Goal: Task Accomplishment & Management: Complete application form

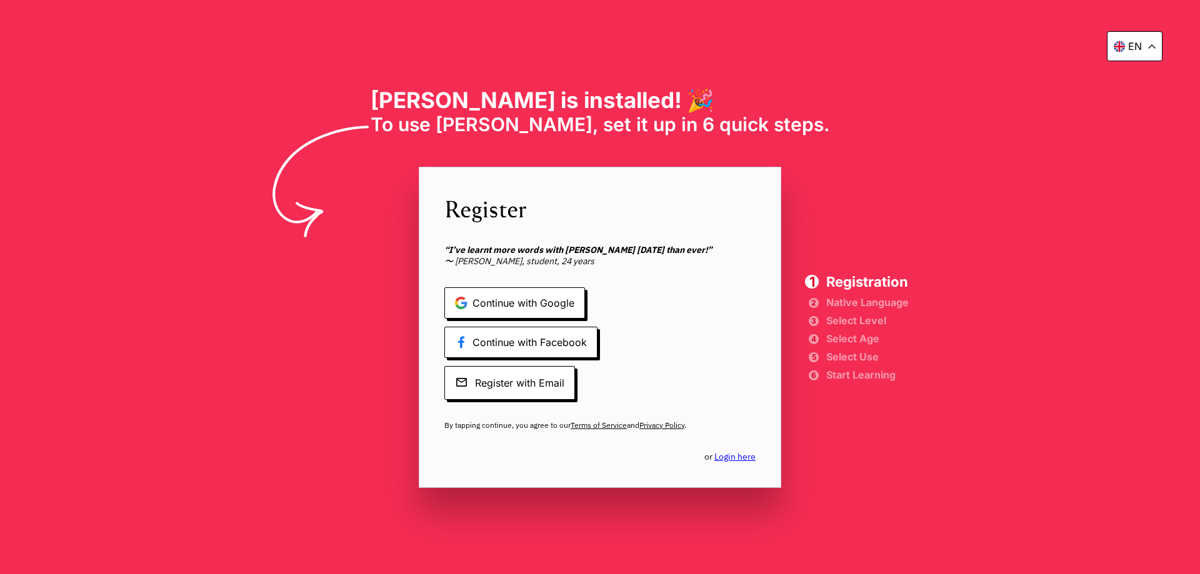
click at [535, 424] on span "By tapping continue, you agree to our Terms of Service and Privacy Policy ." at bounding box center [599, 426] width 311 height 10
click at [534, 407] on div "Register “I’ve learnt more words with [PERSON_NAME] [DATE] than ever!” 〜 [PERSO…" at bounding box center [600, 327] width 362 height 321
click at [533, 384] on span "Register with Email" at bounding box center [509, 383] width 131 height 34
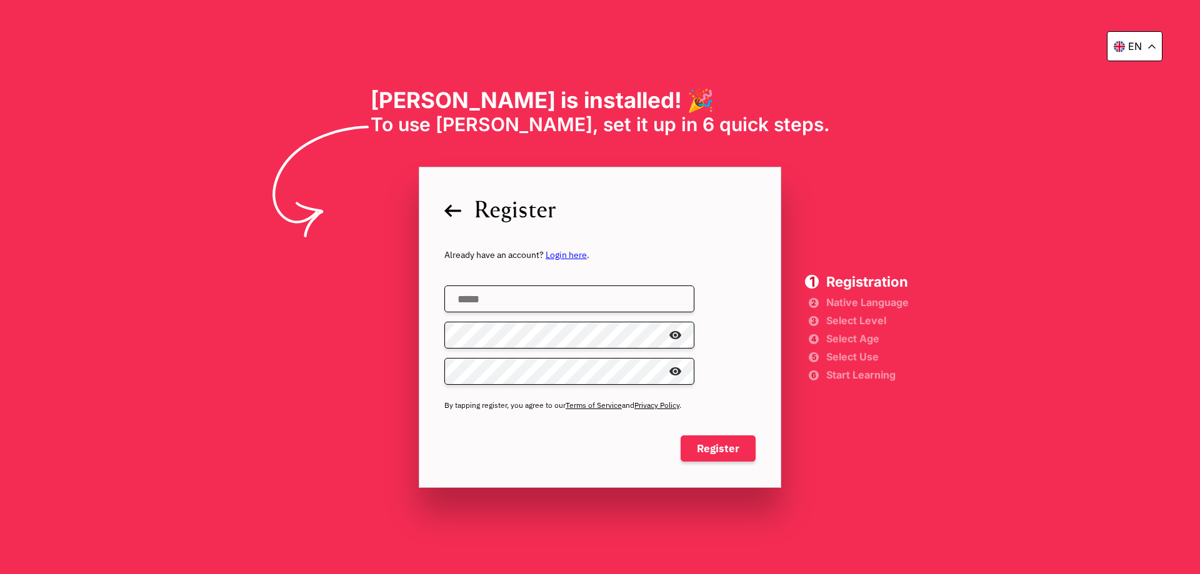
click at [532, 307] on input "email" at bounding box center [569, 299] width 250 height 27
type input "**********"
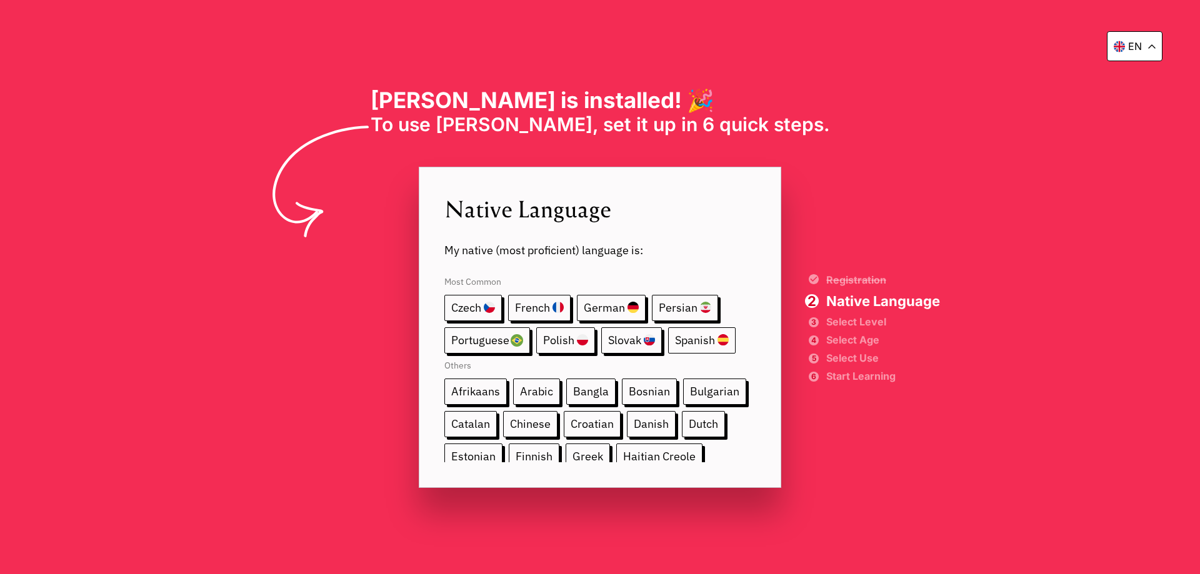
click at [702, 342] on span "Spanish" at bounding box center [701, 340] width 67 height 26
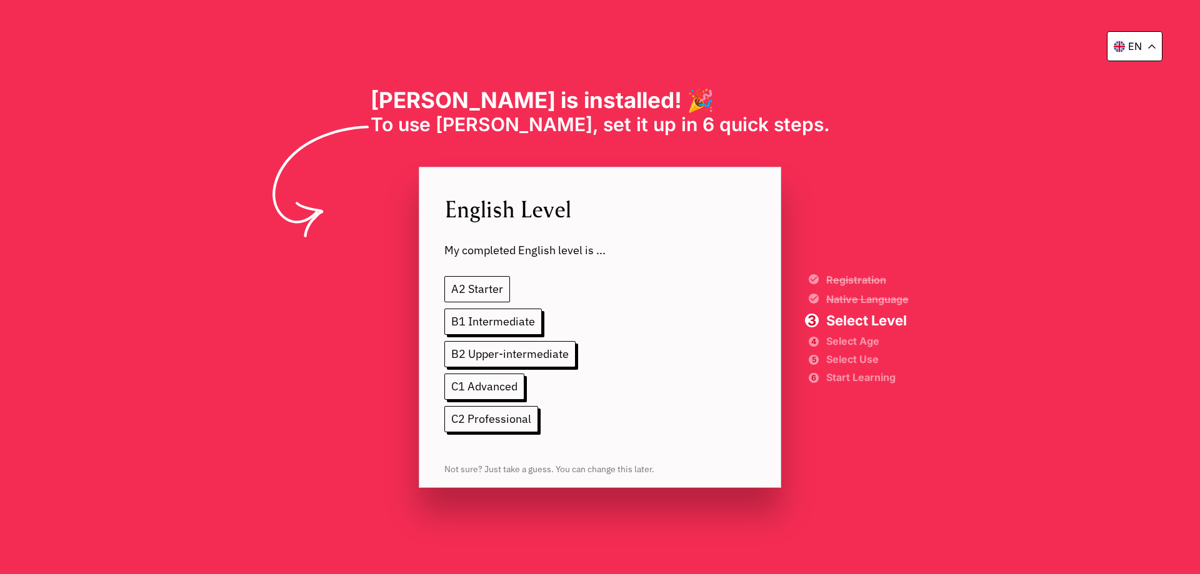
click at [496, 299] on span "A2 Starter" at bounding box center [477, 289] width 66 height 26
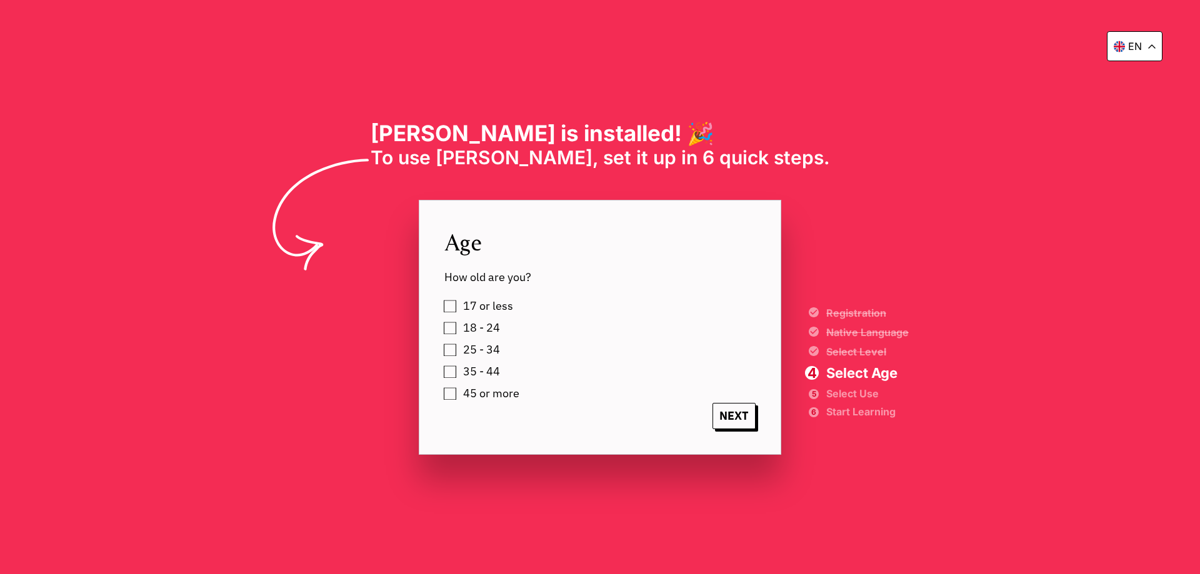
click at [459, 350] on label "25 - 34" at bounding box center [479, 350] width 41 height 19
click at [752, 417] on span "NEXT" at bounding box center [733, 416] width 43 height 26
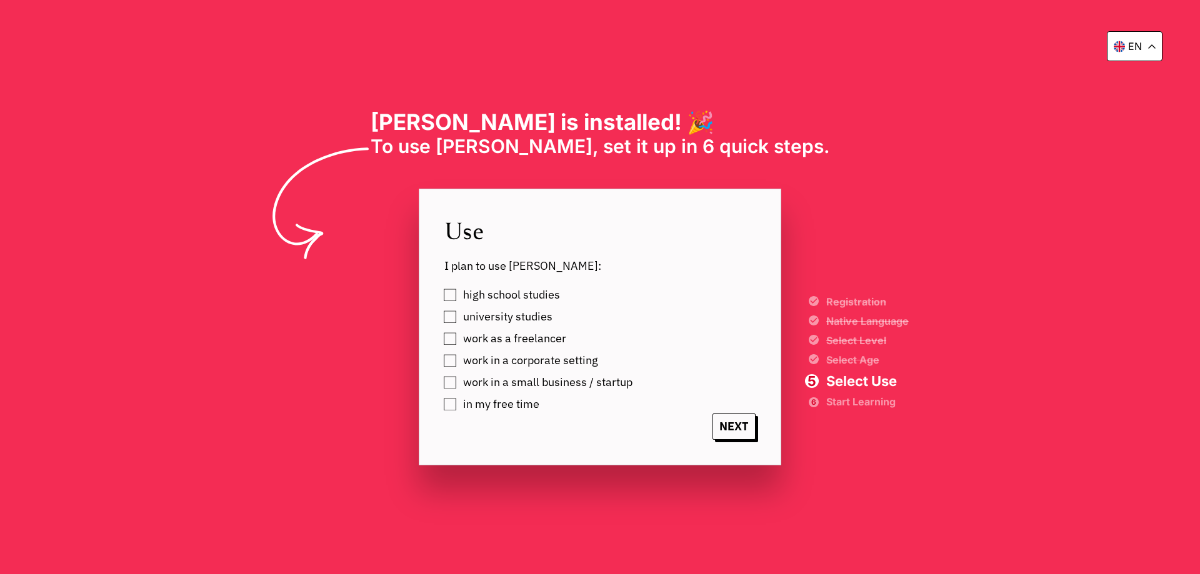
click at [469, 297] on span "high school studies" at bounding box center [511, 295] width 97 height 12
click at [739, 431] on span "NEXT" at bounding box center [733, 427] width 43 height 26
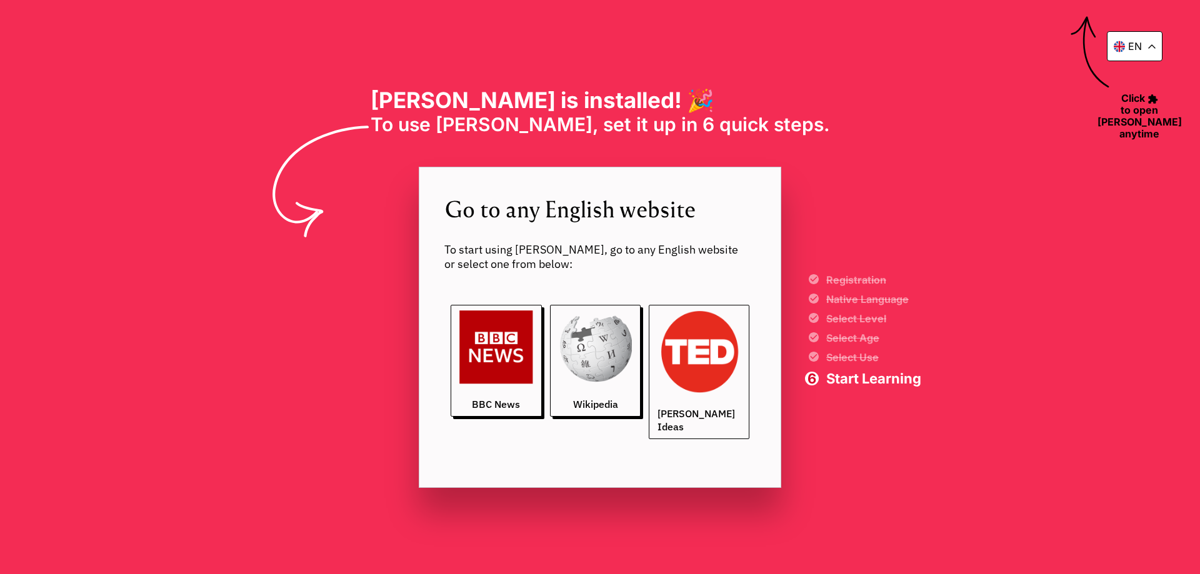
click at [685, 352] on img at bounding box center [698, 352] width 83 height 83
